Goal: Navigation & Orientation: Find specific page/section

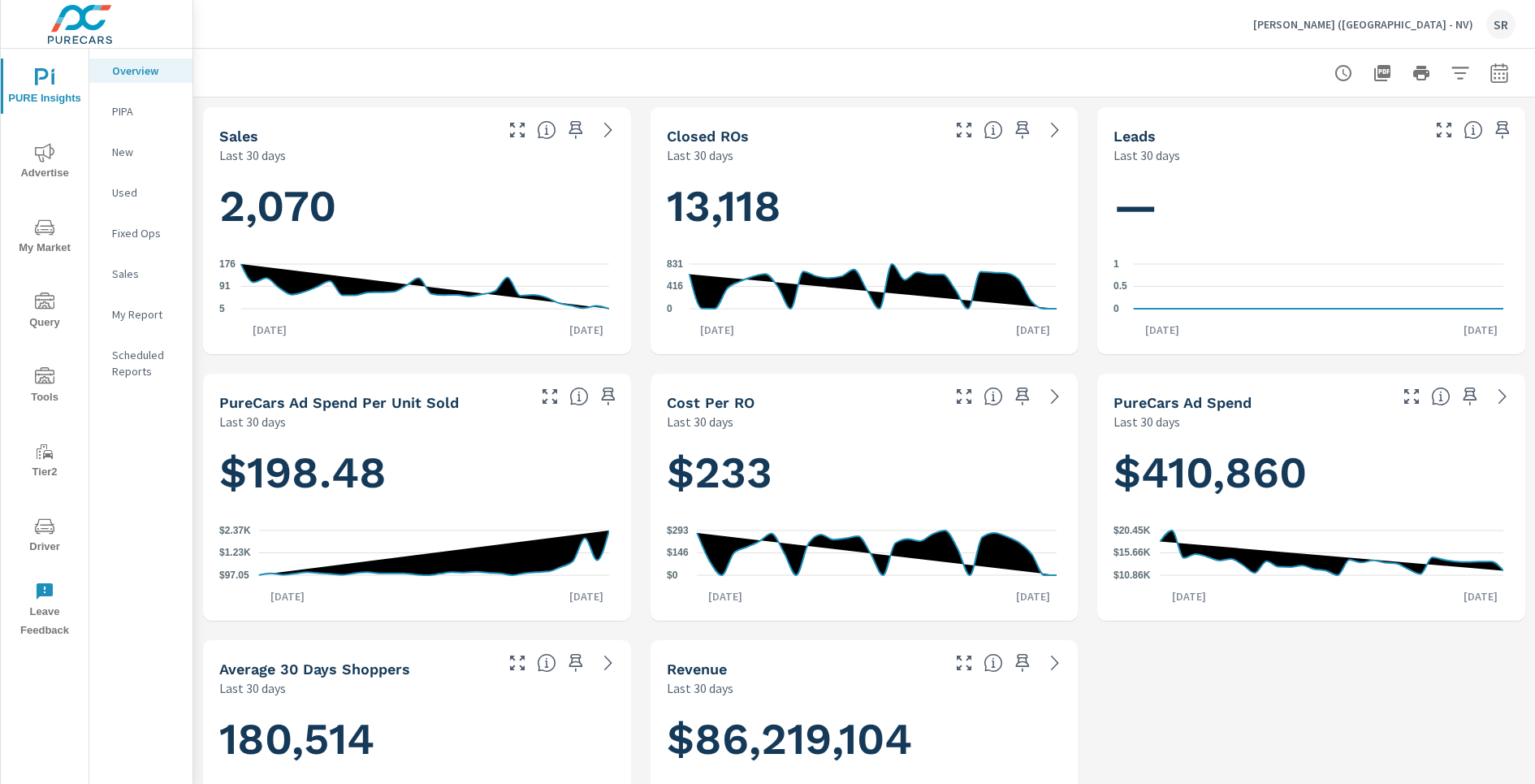
click at [1409, 21] on p "Earnhardt (AZ - NV)" at bounding box center [1364, 24] width 220 height 15
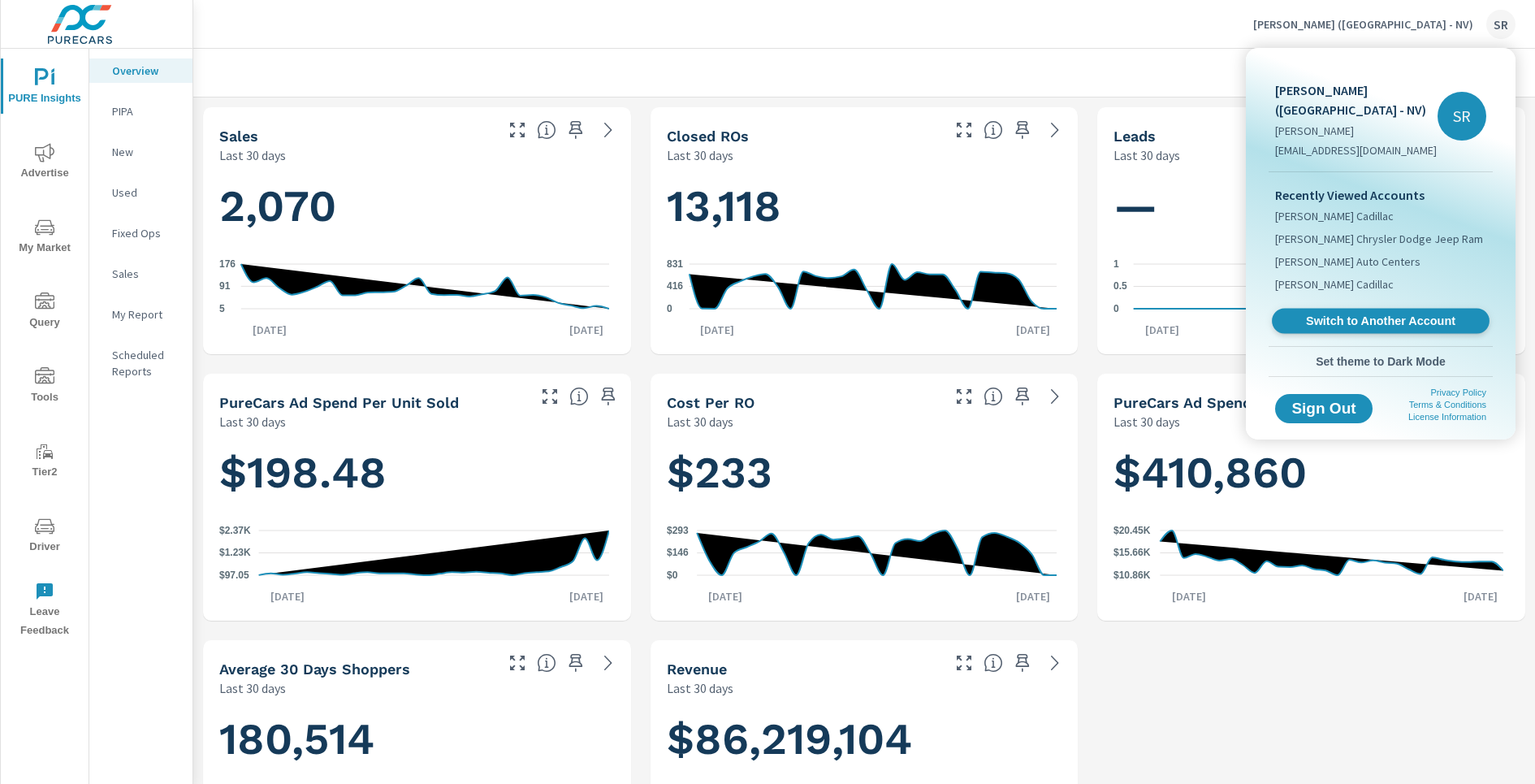
click at [1335, 314] on span "Switch to Another Account" at bounding box center [1380, 321] width 199 height 15
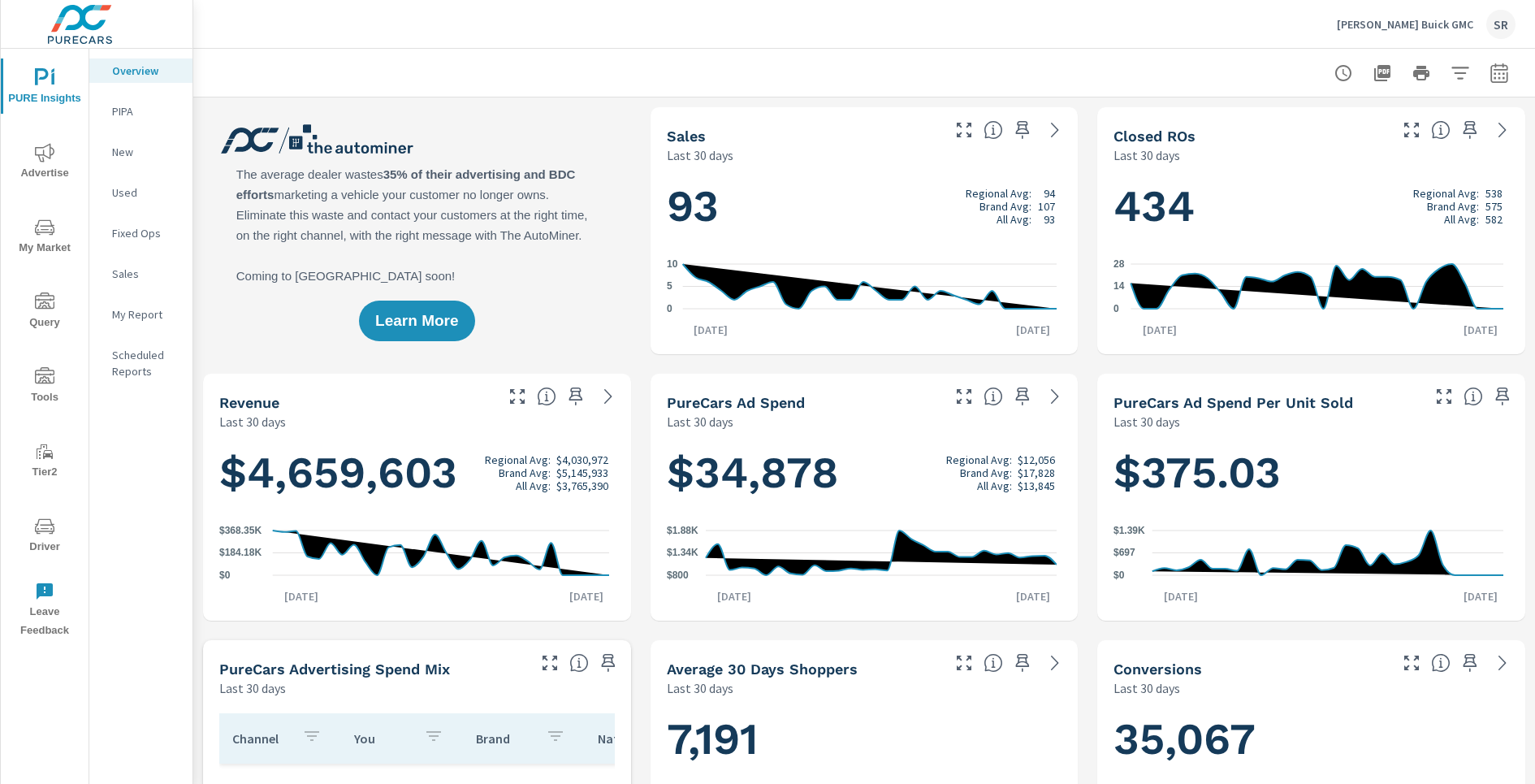
click at [50, 170] on span "Advertise" at bounding box center [44, 163] width 78 height 40
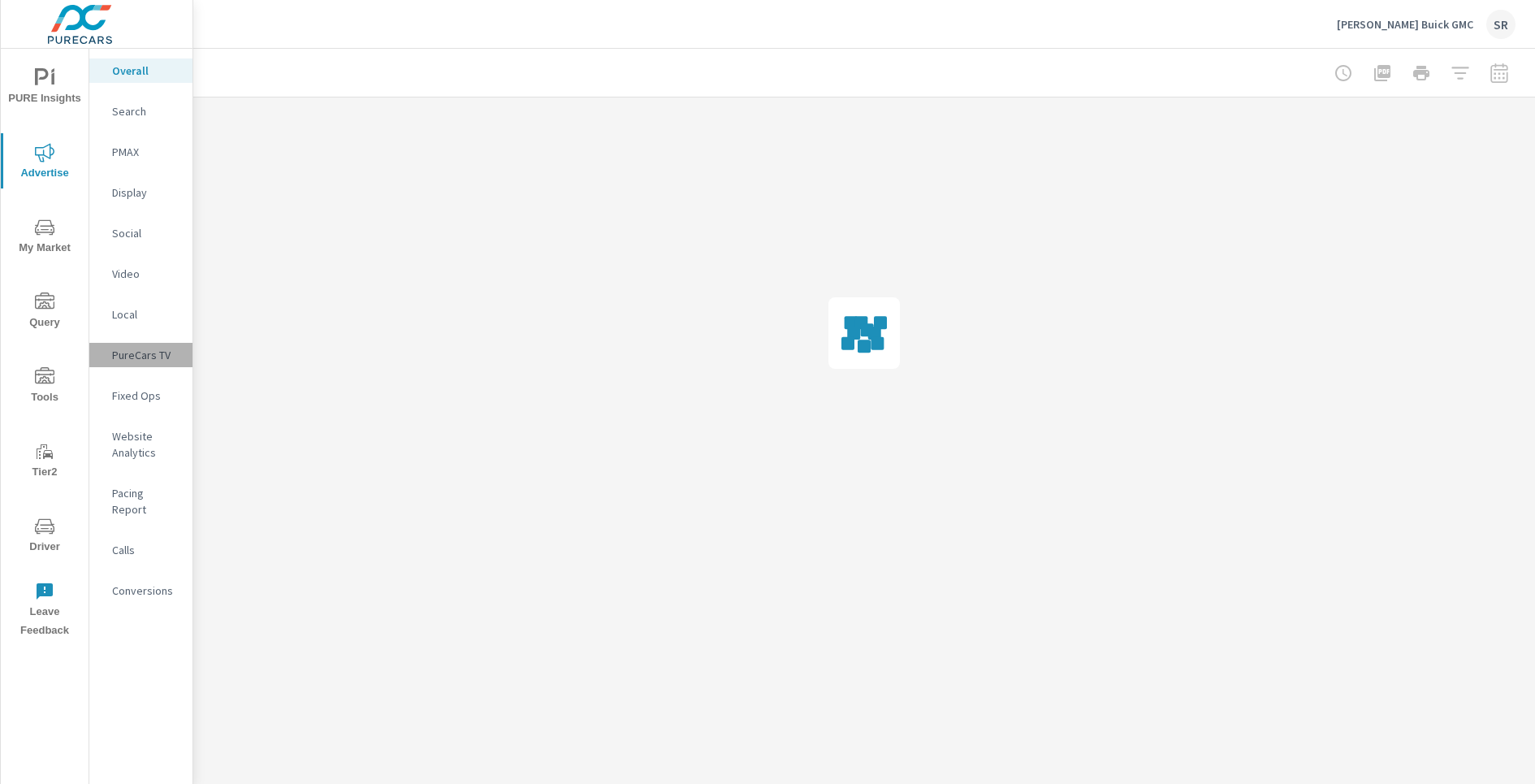
click at [141, 358] on p "PureCars TV" at bounding box center [146, 354] width 68 height 16
